Goal: Information Seeking & Learning: Learn about a topic

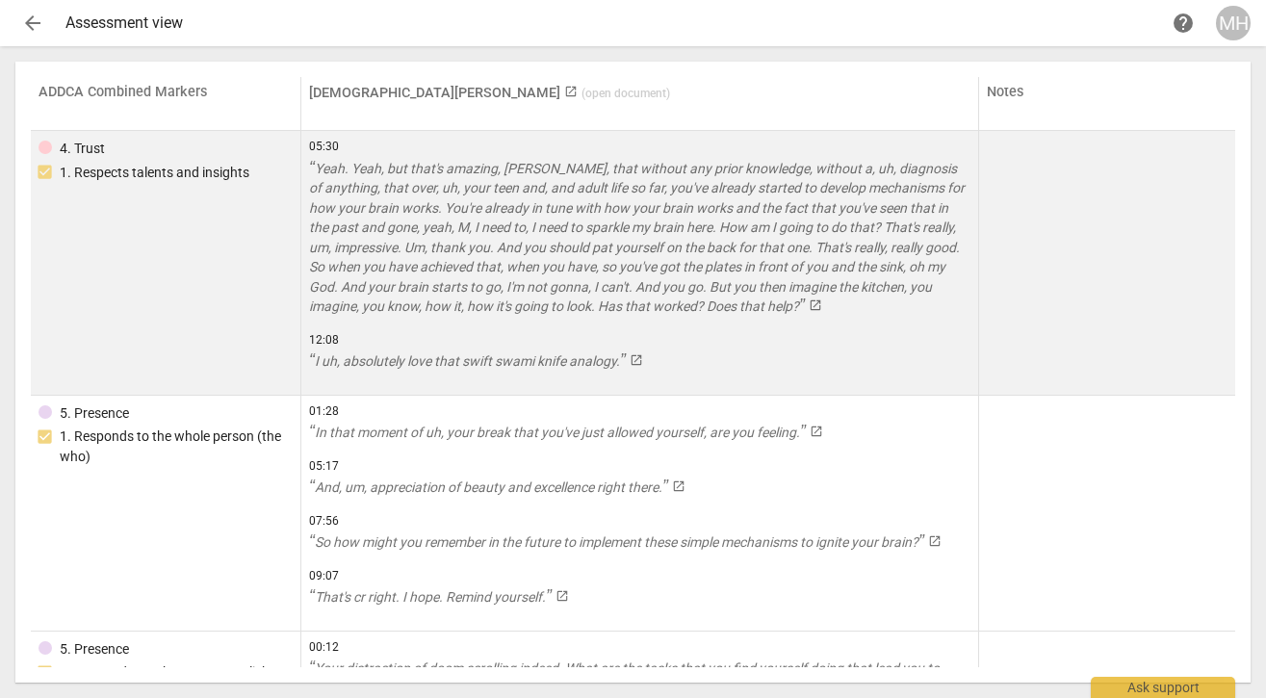
click at [620, 192] on span "Yeah. Yeah, but that's amazing, Max, that without any prior knowledge, without …" at bounding box center [637, 238] width 656 height 154
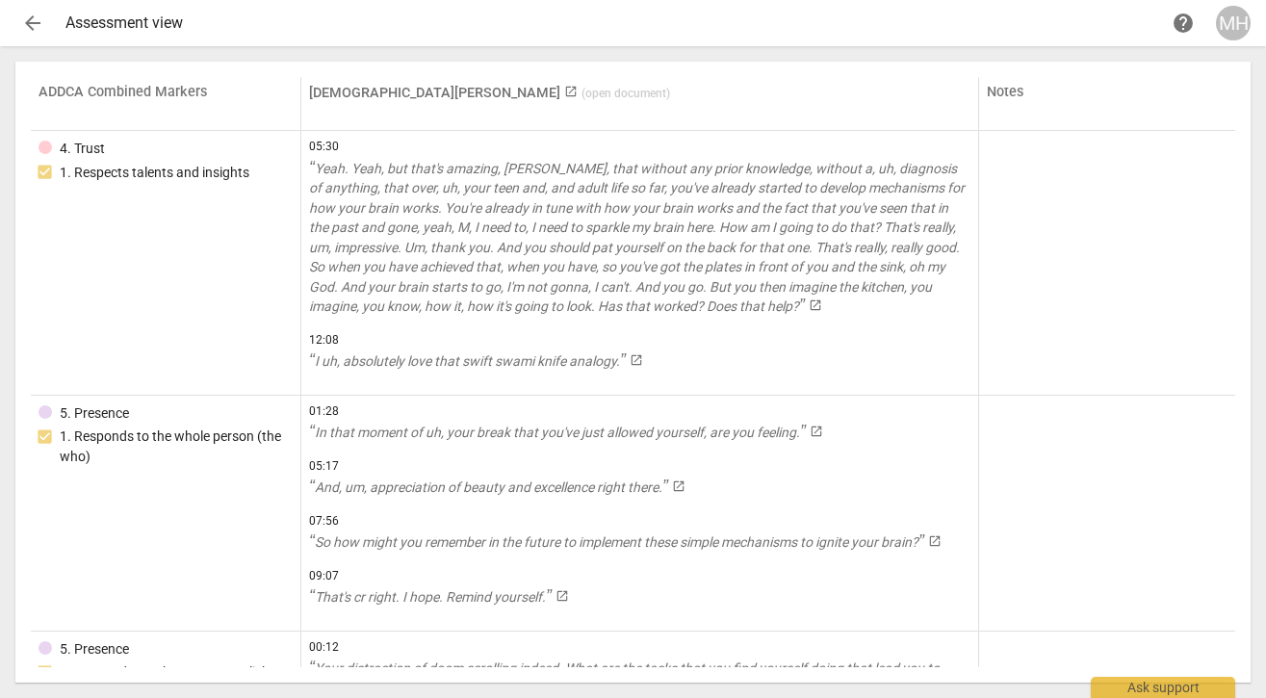
click at [24, 12] on span "arrow_back" at bounding box center [32, 23] width 23 height 23
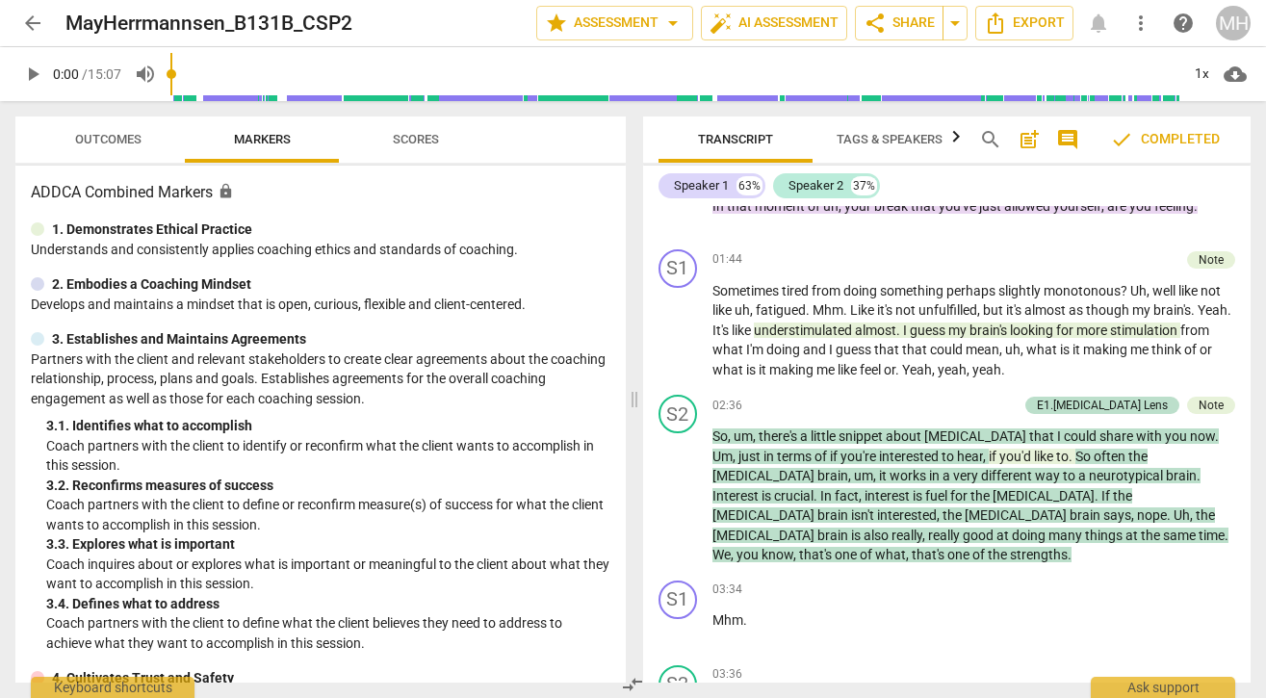
scroll to position [1982, 0]
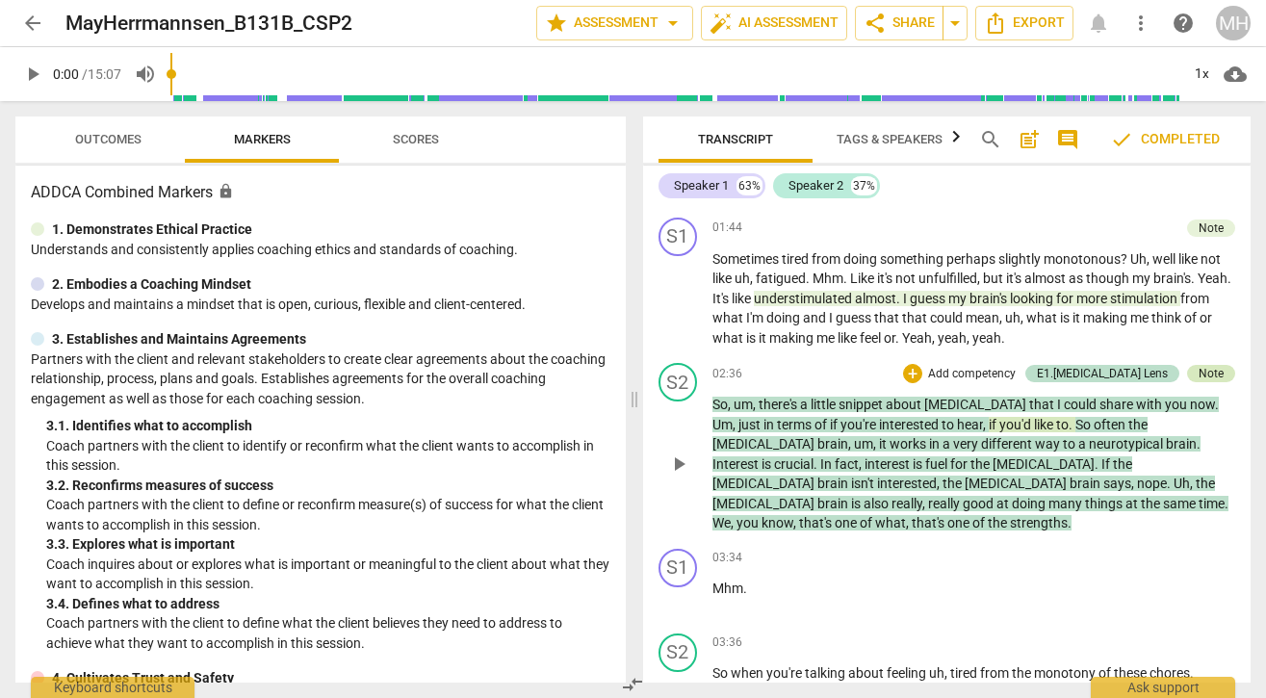
click at [1214, 373] on div "Note" at bounding box center [1211, 373] width 25 height 17
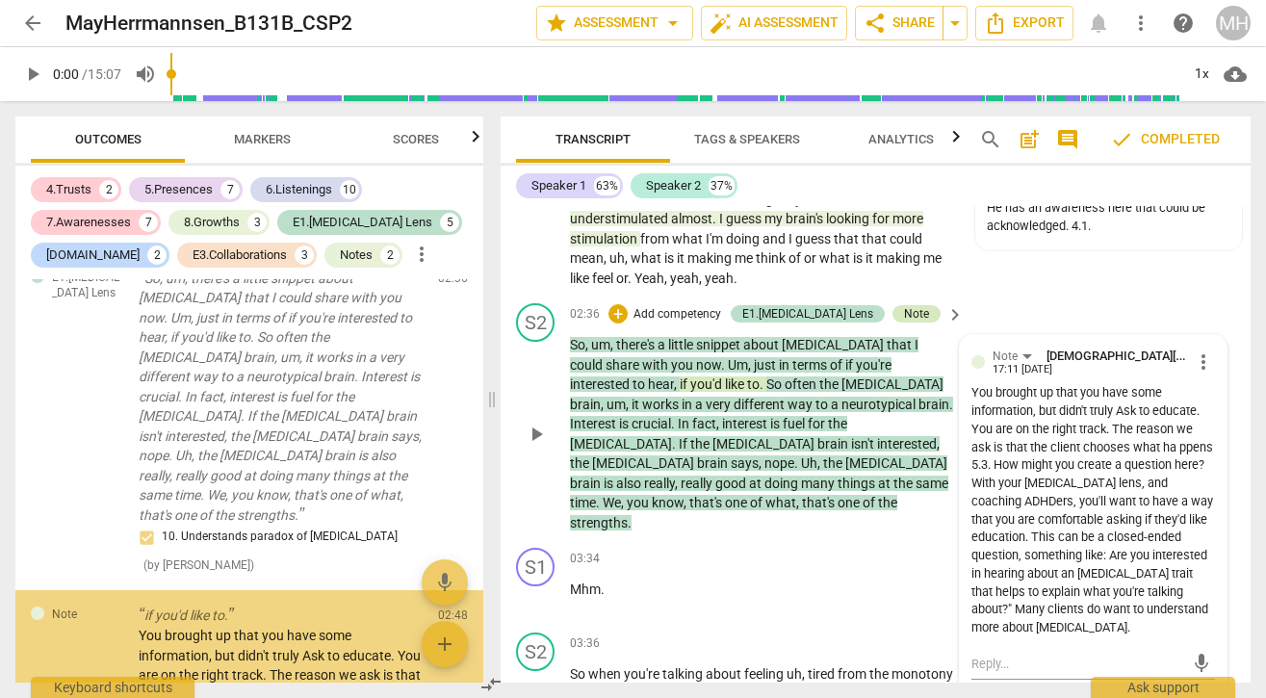
scroll to position [1361, 0]
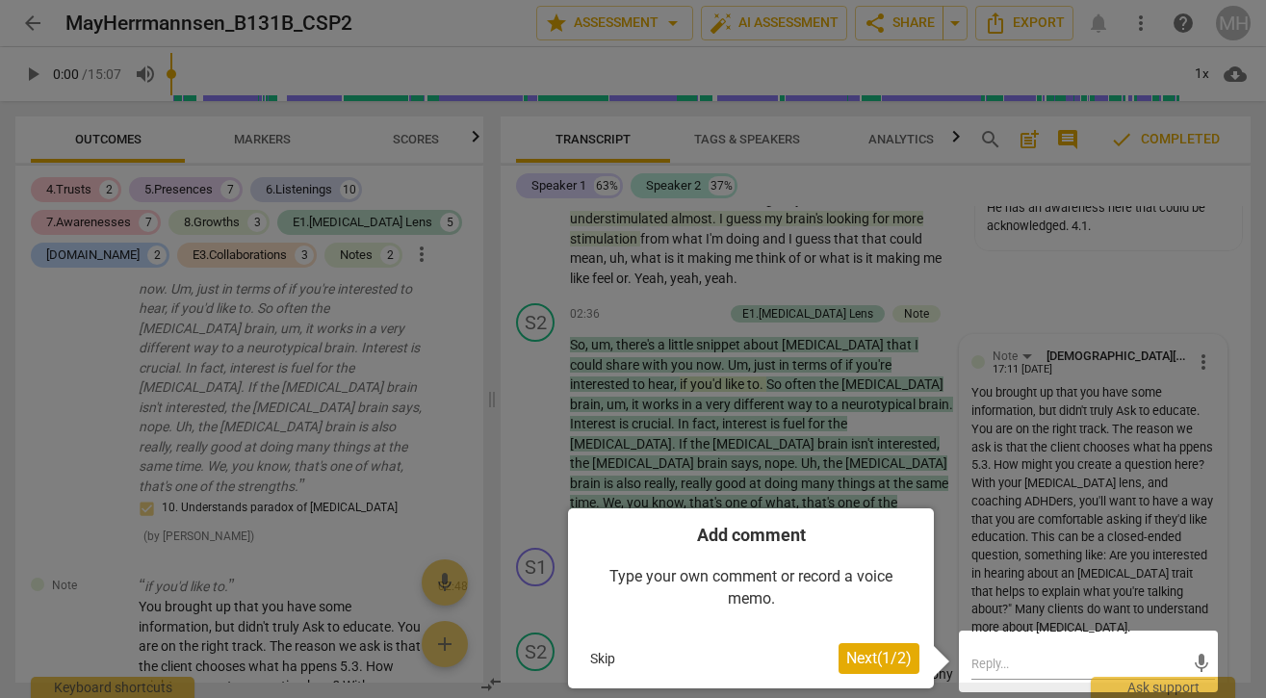
click at [600, 660] on button "Skip" at bounding box center [602, 658] width 40 height 29
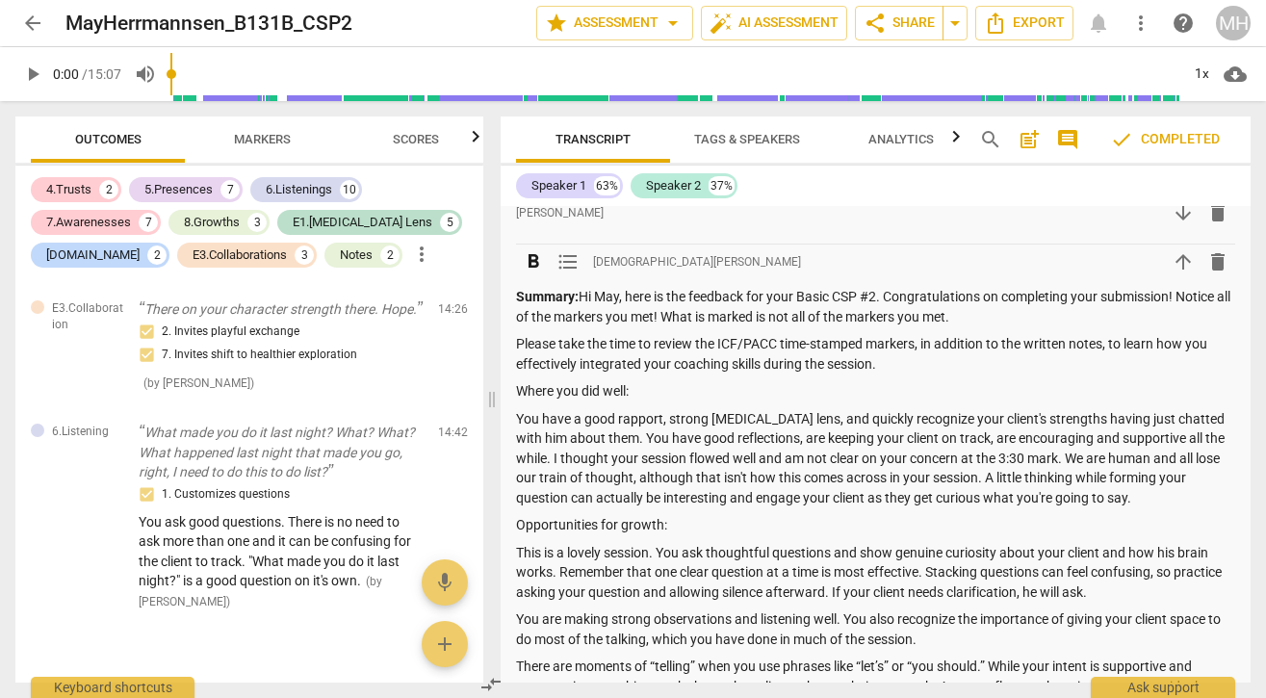
scroll to position [0, 0]
